Goal: Information Seeking & Learning: Check status

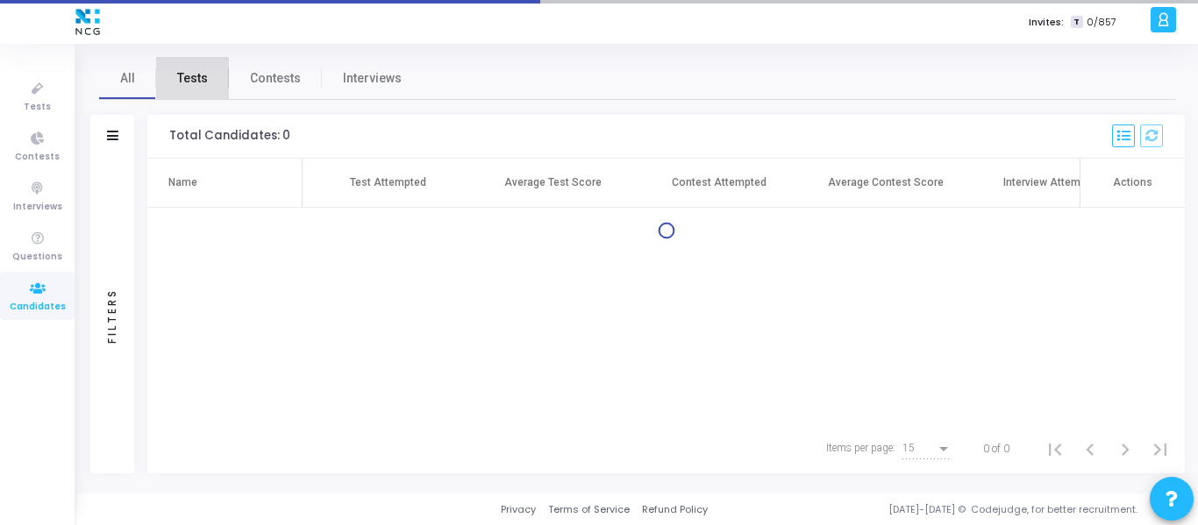
click at [193, 73] on span "Tests" at bounding box center [192, 78] width 31 height 18
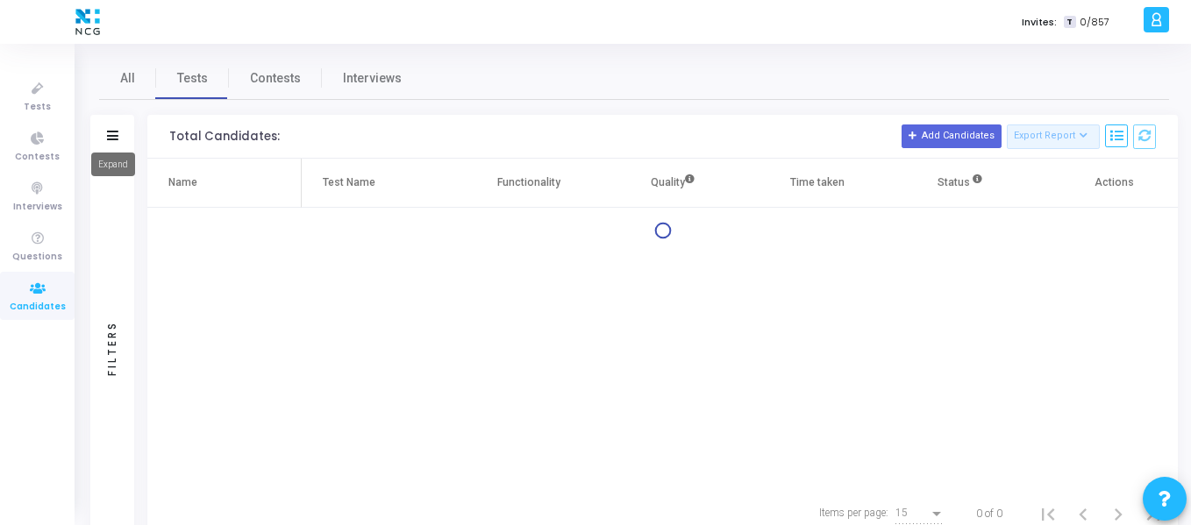
click at [117, 132] on icon at bounding box center [112, 136] width 11 height 10
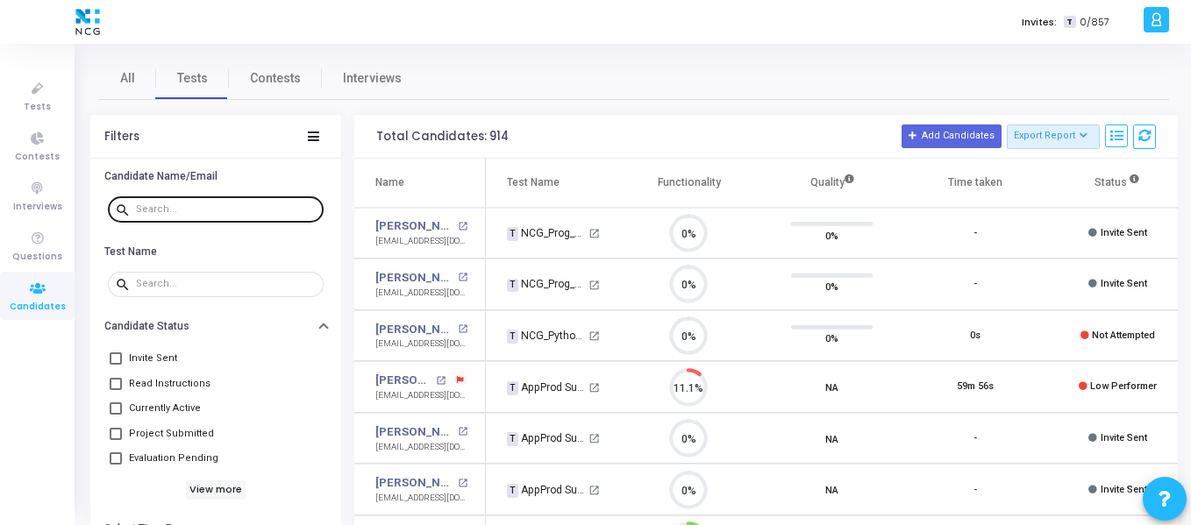
click at [182, 208] on input "text" at bounding box center [226, 209] width 181 height 11
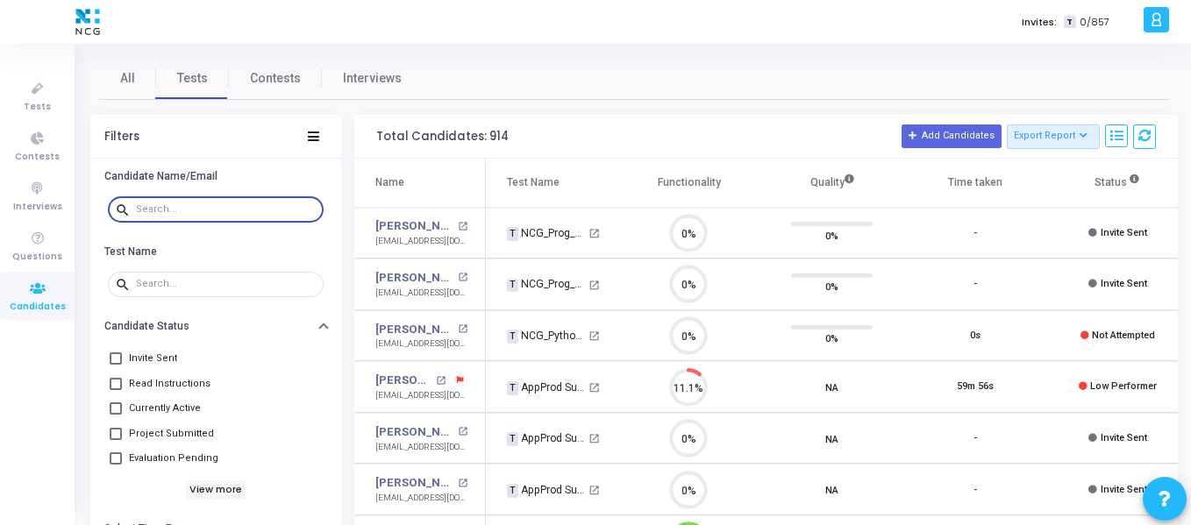
paste input "[PERSON_NAME][EMAIL_ADDRESS][DOMAIN_NAME]"
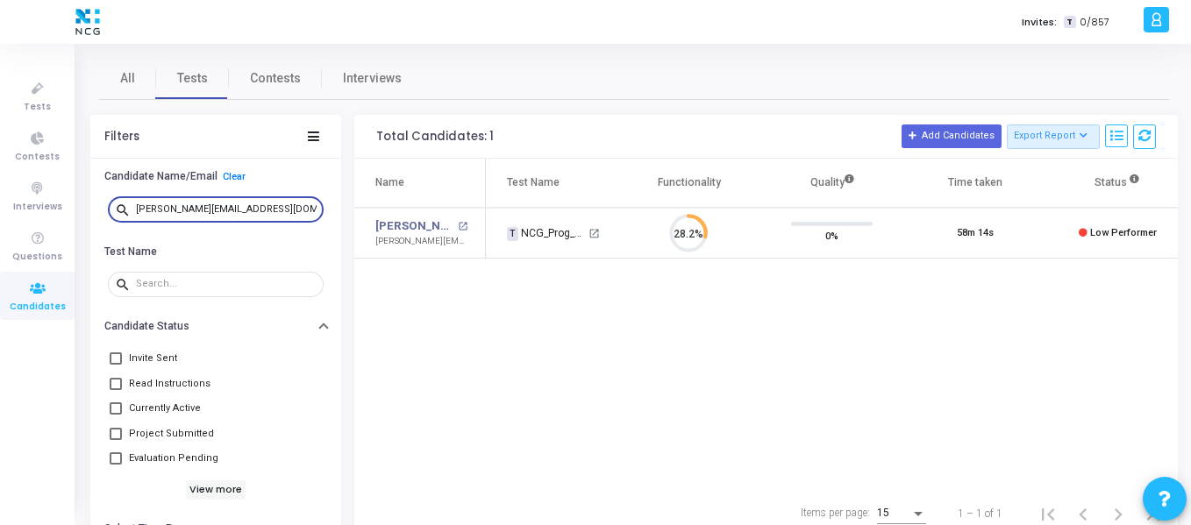
type input "[PERSON_NAME][EMAIL_ADDRESS][DOMAIN_NAME]"
drag, startPoint x: 283, startPoint y: 204, endPoint x: 107, endPoint y: 196, distance: 176.4
click at [107, 196] on div "search [PERSON_NAME][EMAIL_ADDRESS][DOMAIN_NAME]" at bounding box center [215, 209] width 224 height 39
drag, startPoint x: 274, startPoint y: 209, endPoint x: 82, endPoint y: 196, distance: 192.4
click at [82, 196] on div "All Tests Contests Interviews Filters Candidate Name/Email Clear search [EMAIL_…" at bounding box center [634, 297] width 1114 height 481
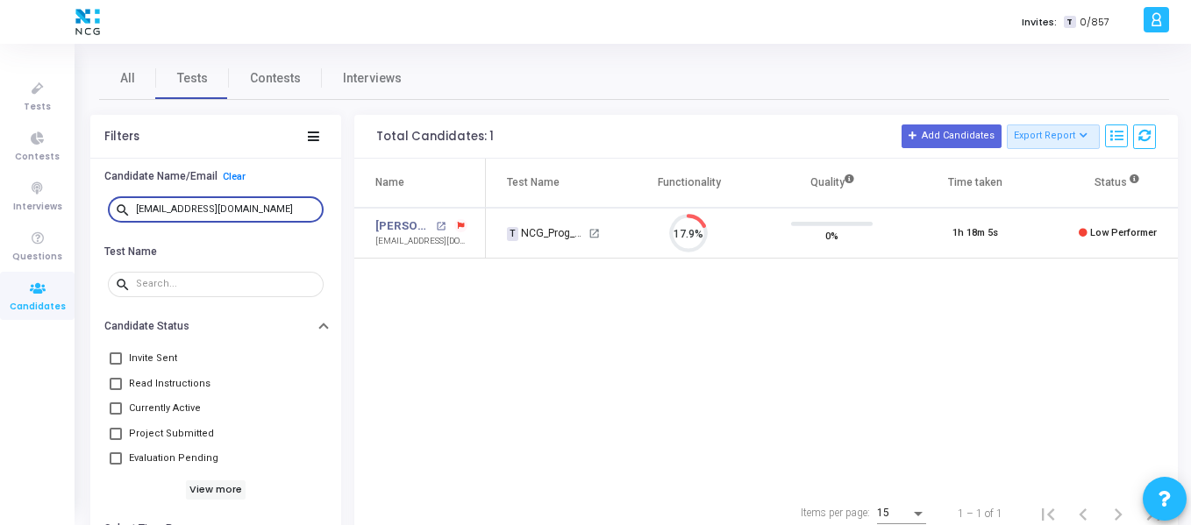
paste input "[PERSON_NAME].girish44"
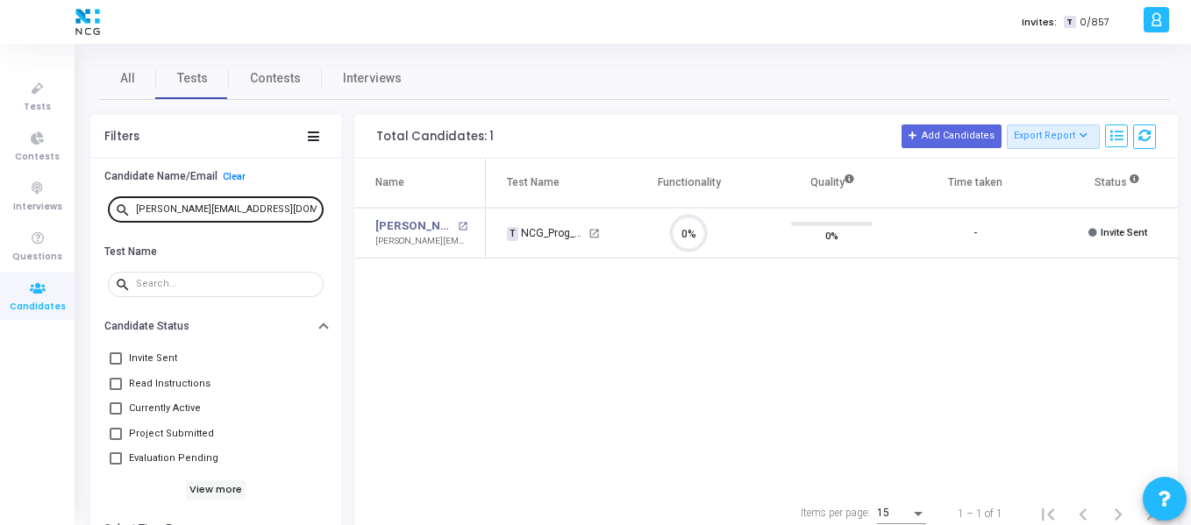
click at [260, 196] on div "[PERSON_NAME][EMAIL_ADDRESS][DOMAIN_NAME]" at bounding box center [226, 209] width 181 height 28
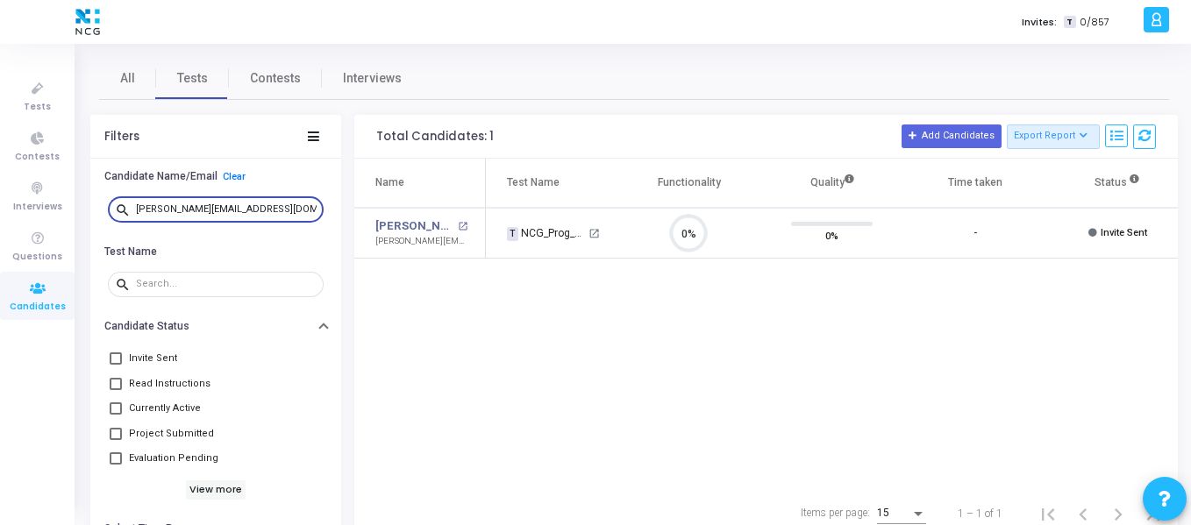
drag, startPoint x: 240, startPoint y: 210, endPoint x: 119, endPoint y: 201, distance: 121.3
click at [119, 201] on div "search [PERSON_NAME][EMAIL_ADDRESS][DOMAIN_NAME]" at bounding box center [216, 209] width 216 height 28
paste input "prasadharsh8"
type input "[EMAIL_ADDRESS][DOMAIN_NAME]"
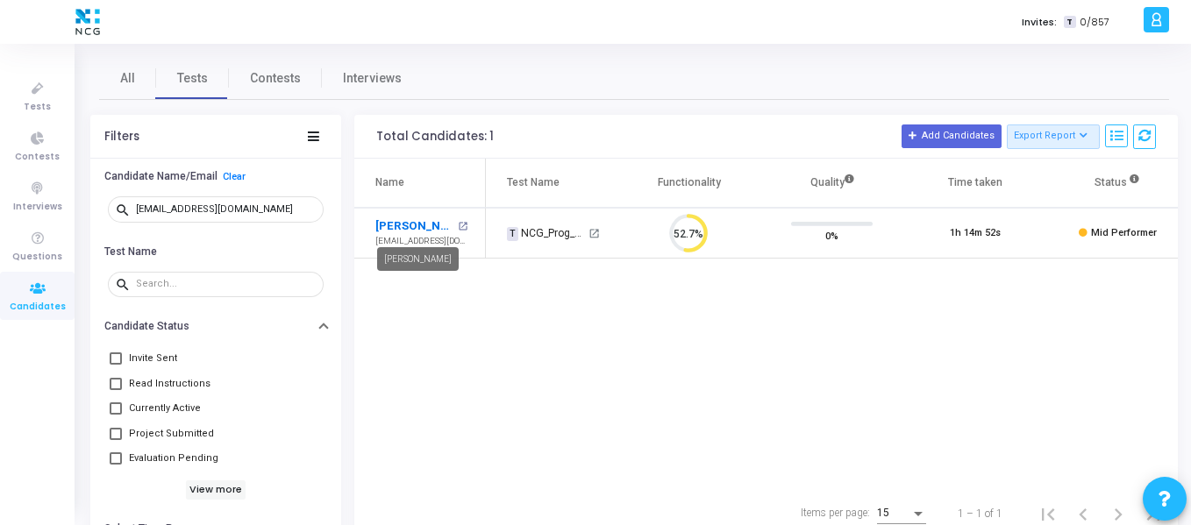
click at [421, 220] on link "[PERSON_NAME]" at bounding box center [414, 226] width 78 height 18
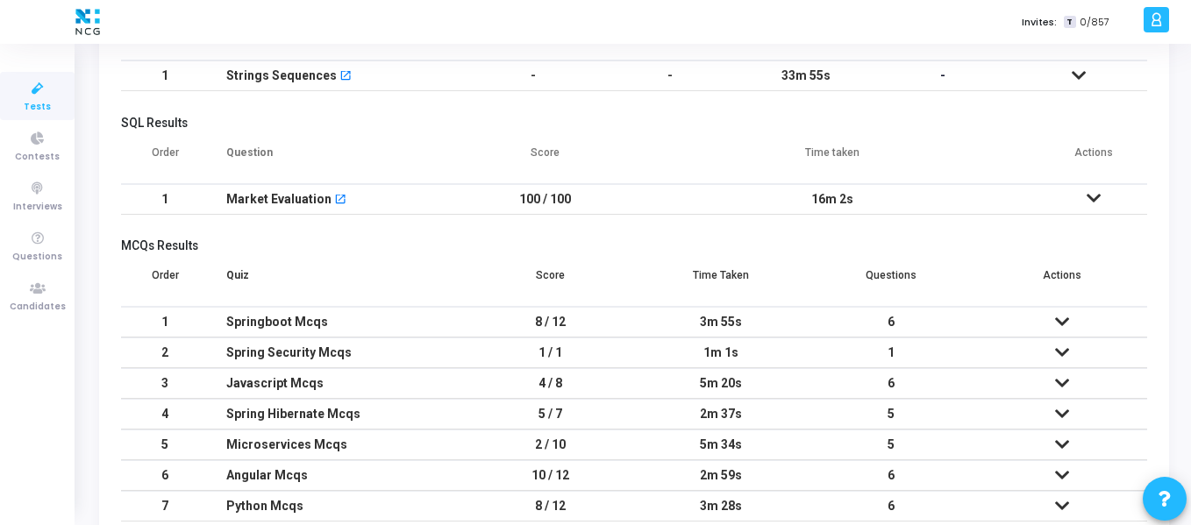
scroll to position [263, 0]
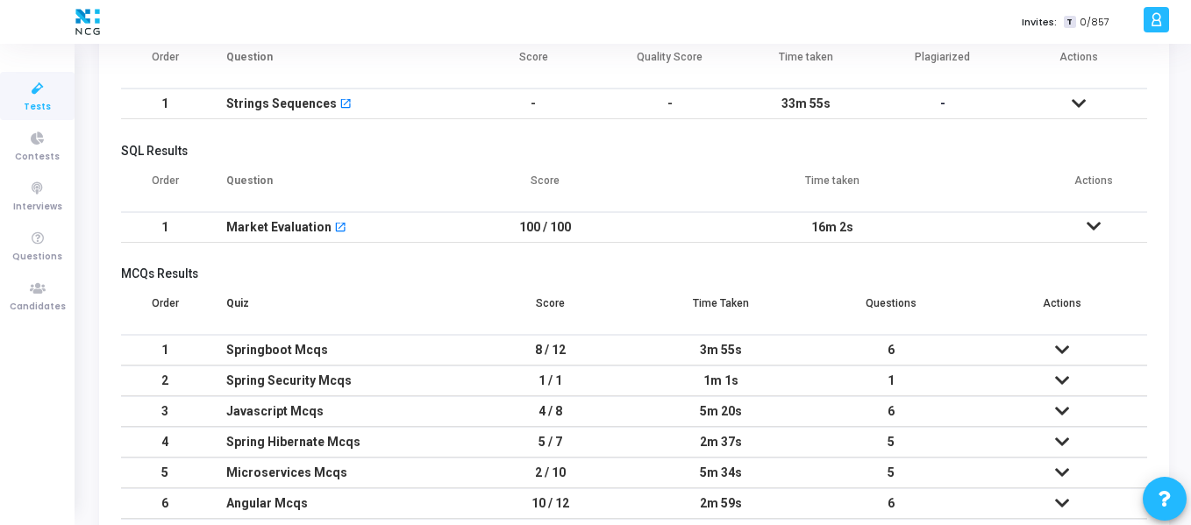
click at [1079, 100] on icon at bounding box center [1078, 103] width 14 height 12
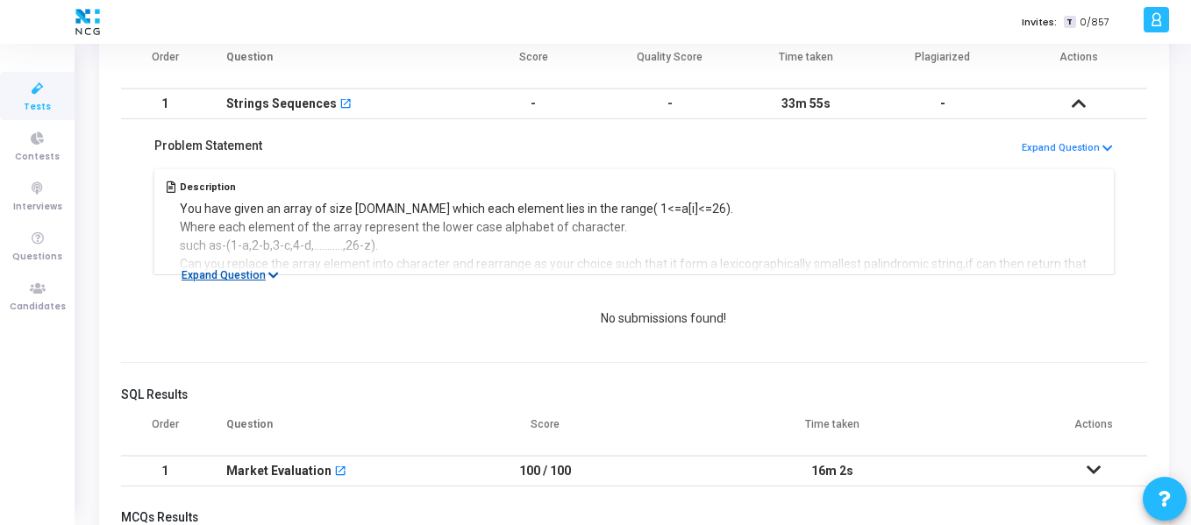
click at [205, 273] on button "Expand Question" at bounding box center [230, 276] width 117 height 18
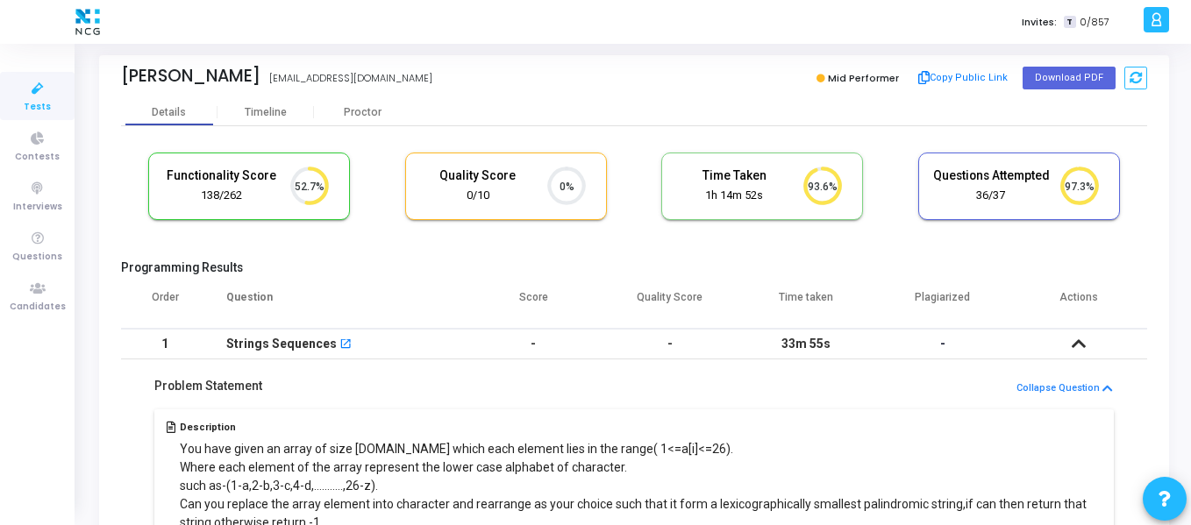
scroll to position [0, 0]
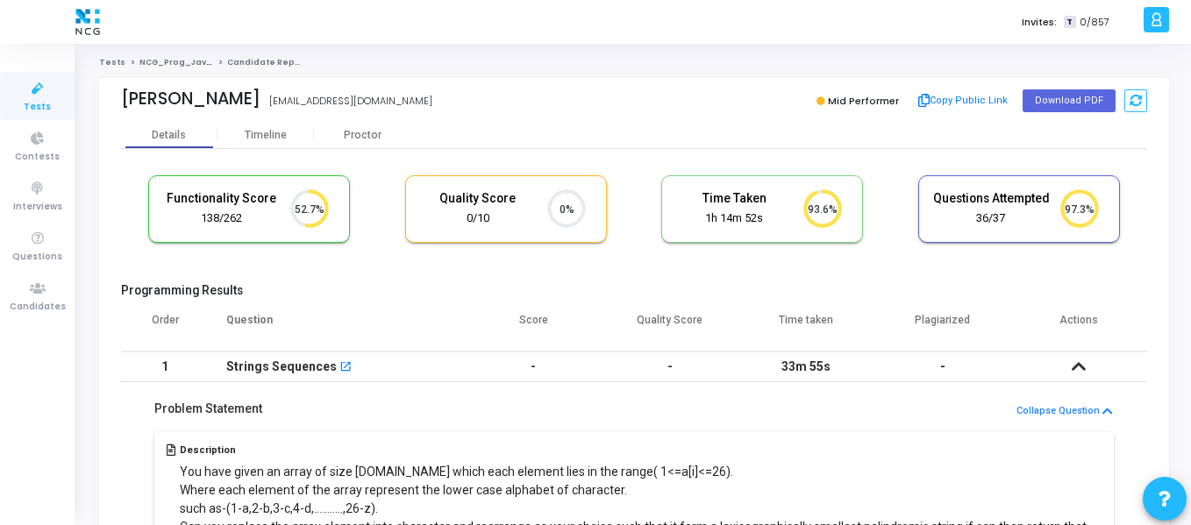
click at [1082, 370] on icon at bounding box center [1078, 366] width 14 height 12
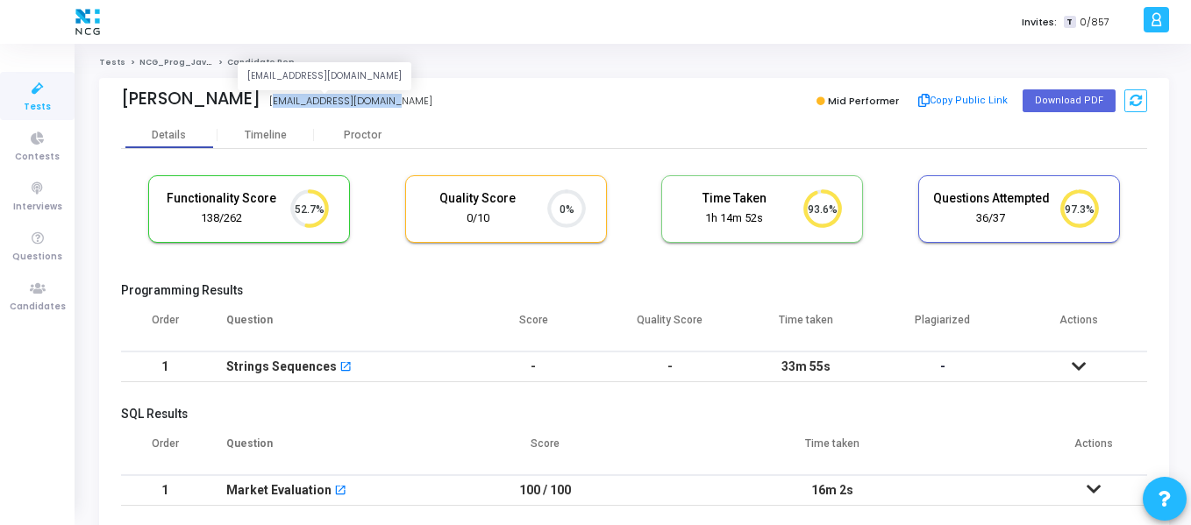
drag, startPoint x: 368, startPoint y: 103, endPoint x: 240, endPoint y: 103, distance: 128.0
click at [269, 103] on div "[EMAIL_ADDRESS][DOMAIN_NAME]" at bounding box center [350, 101] width 163 height 15
copy div "[EMAIL_ADDRESS][DOMAIN_NAME]"
click at [874, 125] on div "Details Timeline [PERSON_NAME]" at bounding box center [634, 135] width 1026 height 26
click at [1061, 109] on button "Download PDF" at bounding box center [1068, 100] width 93 height 23
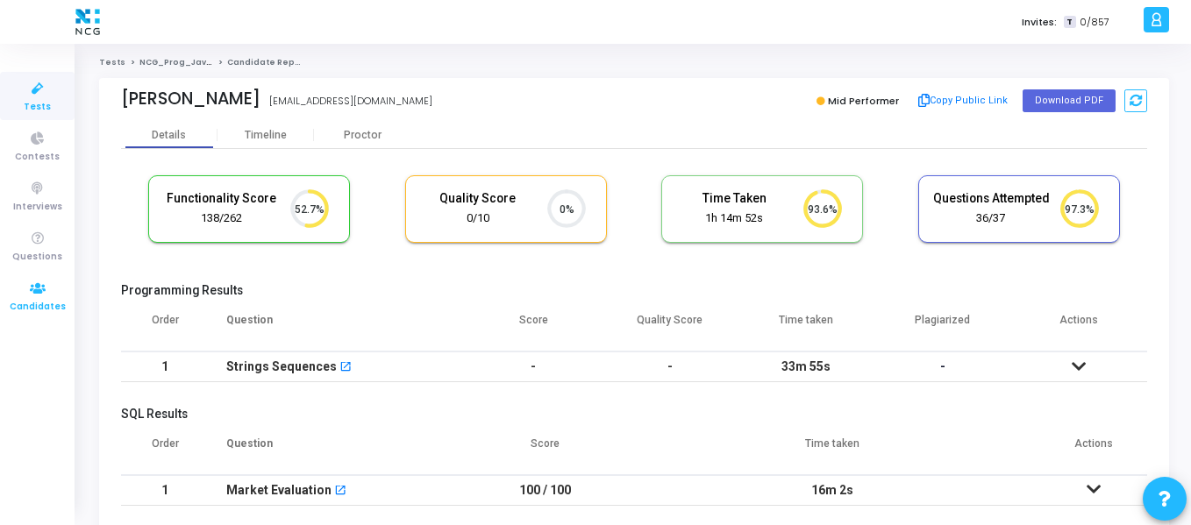
drag, startPoint x: 56, startPoint y: 288, endPoint x: 61, endPoint y: 272, distance: 16.6
click at [56, 288] on link "Candidates" at bounding box center [37, 296] width 75 height 48
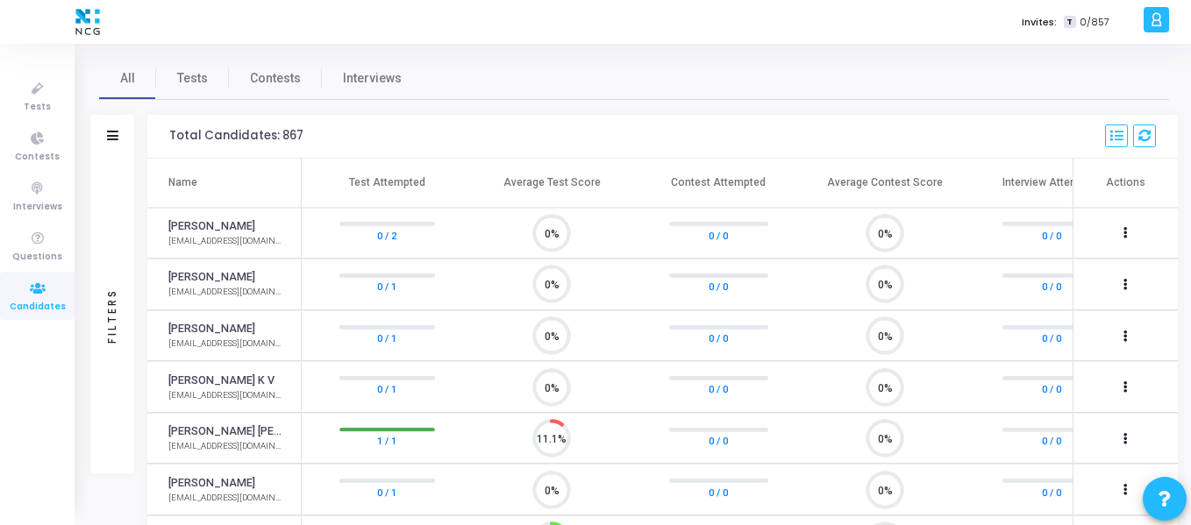
scroll to position [37, 45]
click at [126, 86] on span "All" at bounding box center [127, 78] width 15 height 18
click at [188, 84] on span "Tests" at bounding box center [192, 78] width 31 height 18
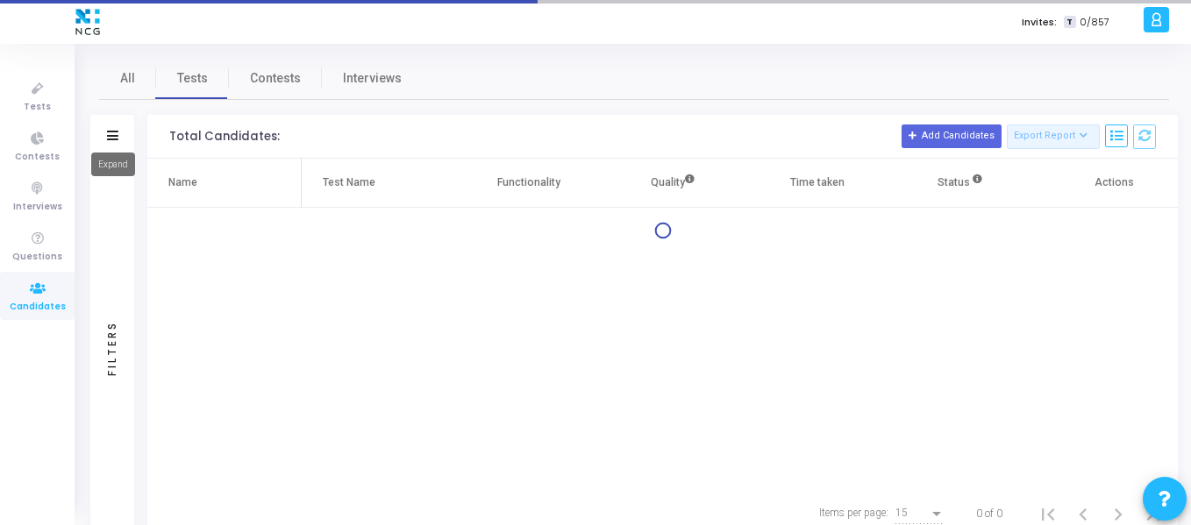
click at [117, 132] on icon at bounding box center [112, 136] width 11 height 10
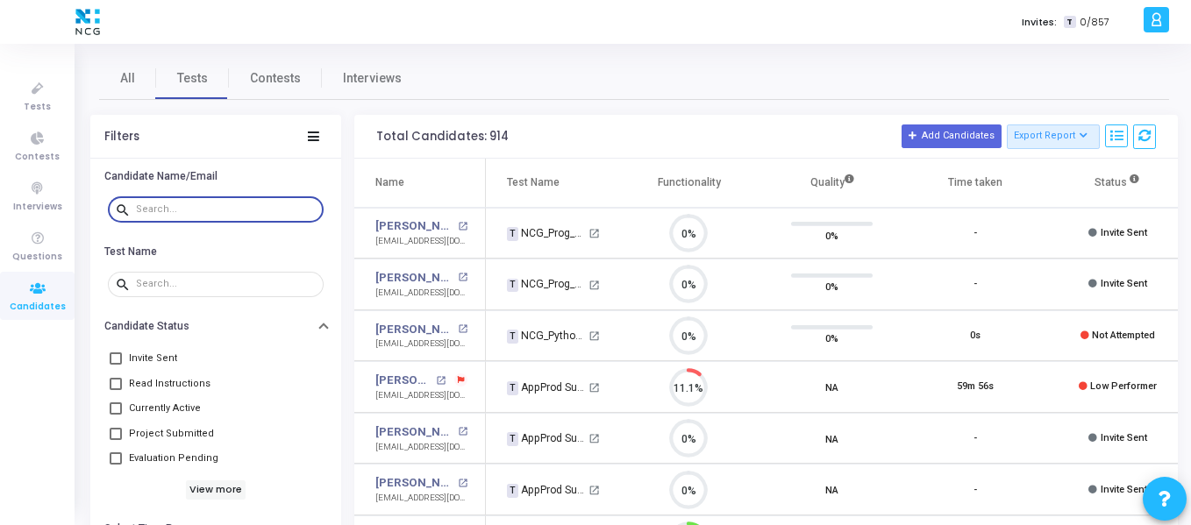
click at [179, 214] on input "text" at bounding box center [226, 209] width 181 height 11
paste input "[EMAIL_ADDRESS][DOMAIN_NAME]"
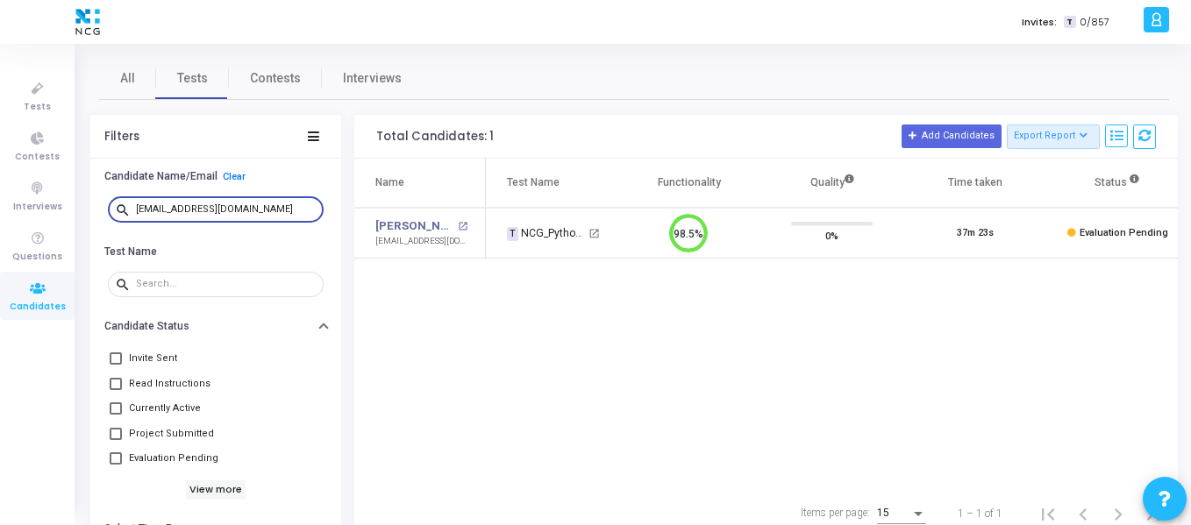
type input "[EMAIL_ADDRESS][DOMAIN_NAME]"
